Goal: Task Accomplishment & Management: Complete application form

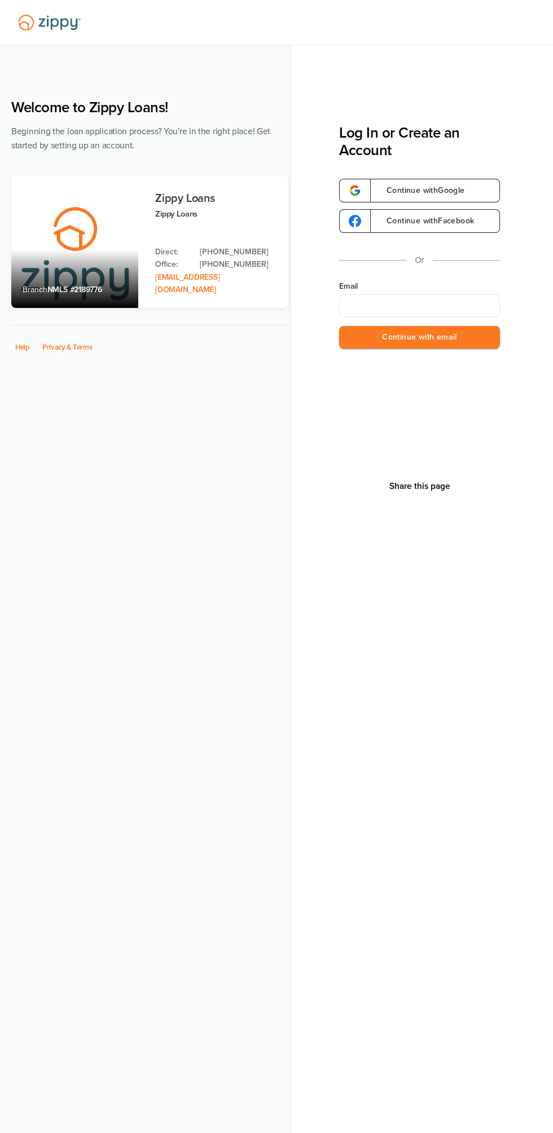
click at [388, 306] on input "Email" at bounding box center [419, 305] width 161 height 23
type input "**********"
click at [377, 339] on button "Continue with email" at bounding box center [419, 337] width 161 height 23
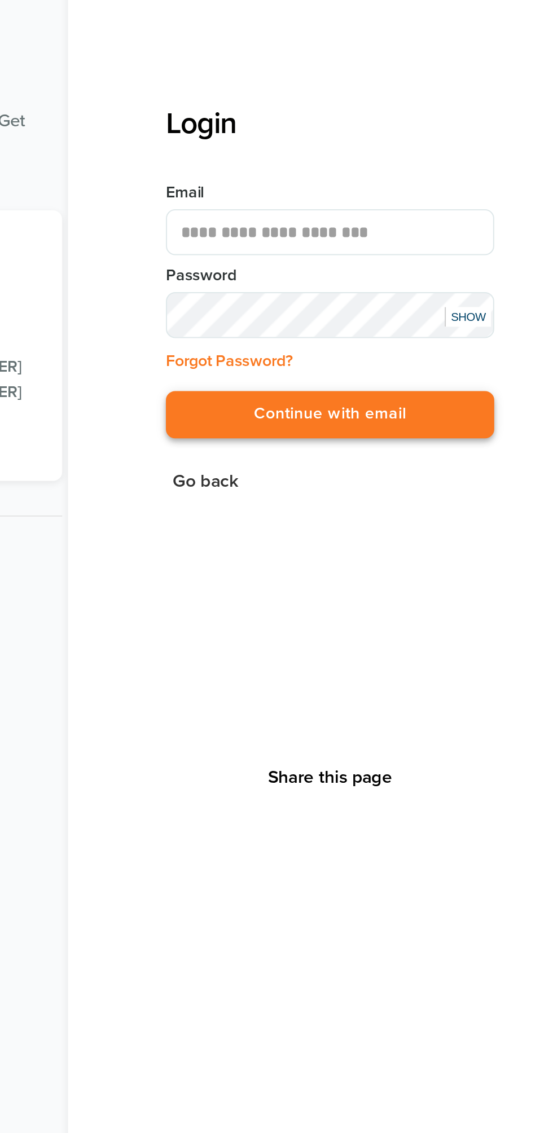
click at [377, 276] on button "Continue with email" at bounding box center [419, 275] width 161 height 23
